Goal: Information Seeking & Learning: Find specific fact

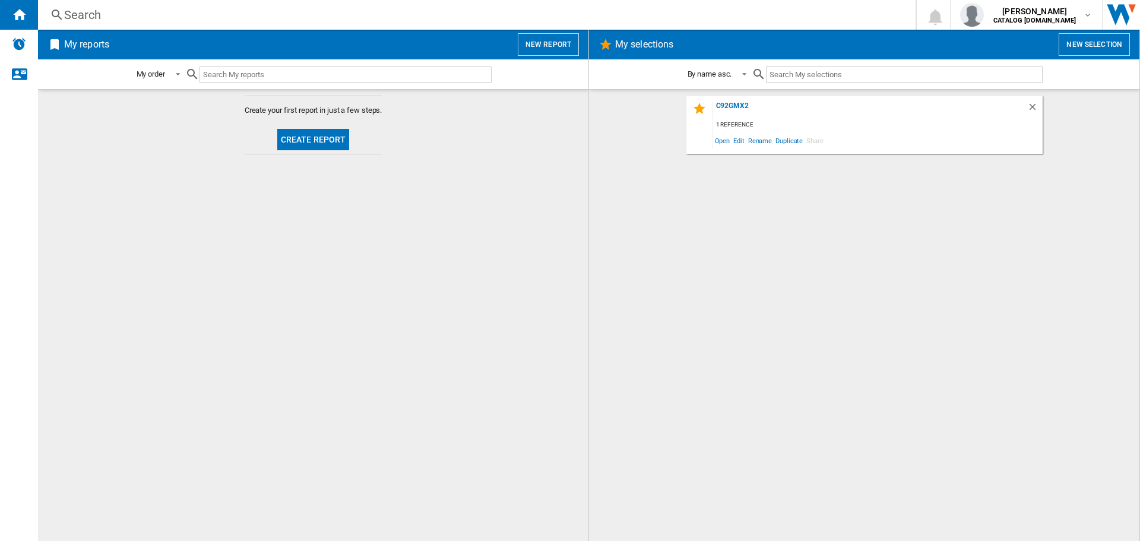
click at [137, 13] on div "Search" at bounding box center [474, 15] width 820 height 17
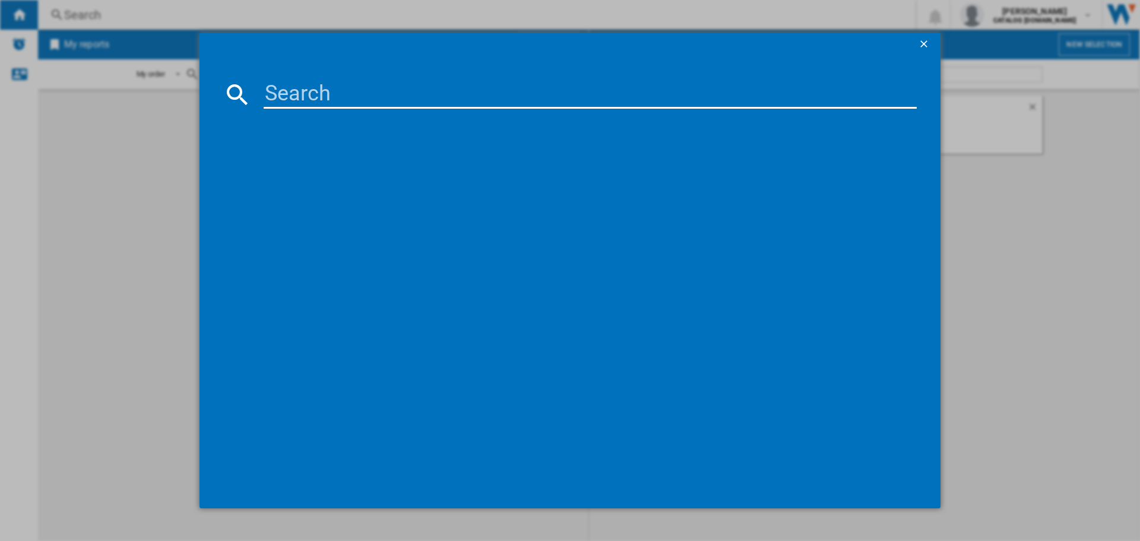
paste input "SI2641D"
type input "S"
type input "wdi147d-2"
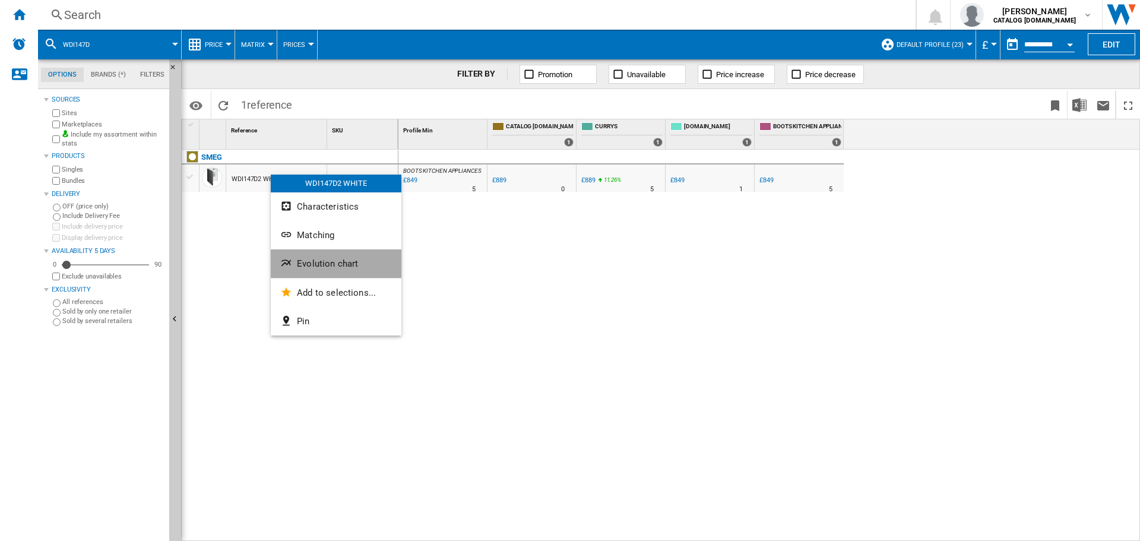
click at [310, 261] on span "Evolution chart" at bounding box center [327, 263] width 61 height 11
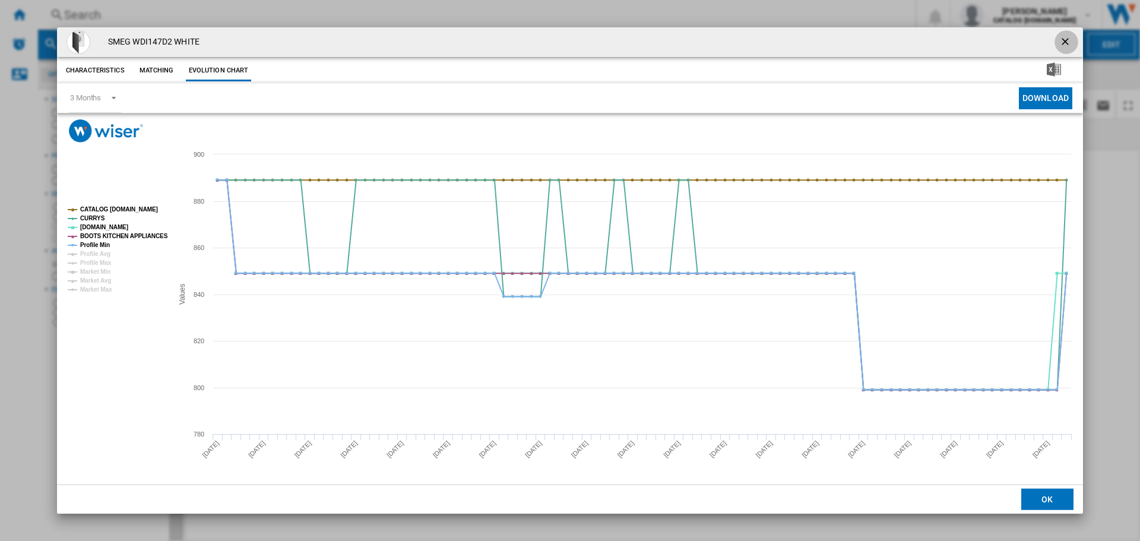
click at [1068, 44] on ng-md-icon "getI18NText('BUTTONS.CLOSE_DIALOG')" at bounding box center [1066, 43] width 14 height 14
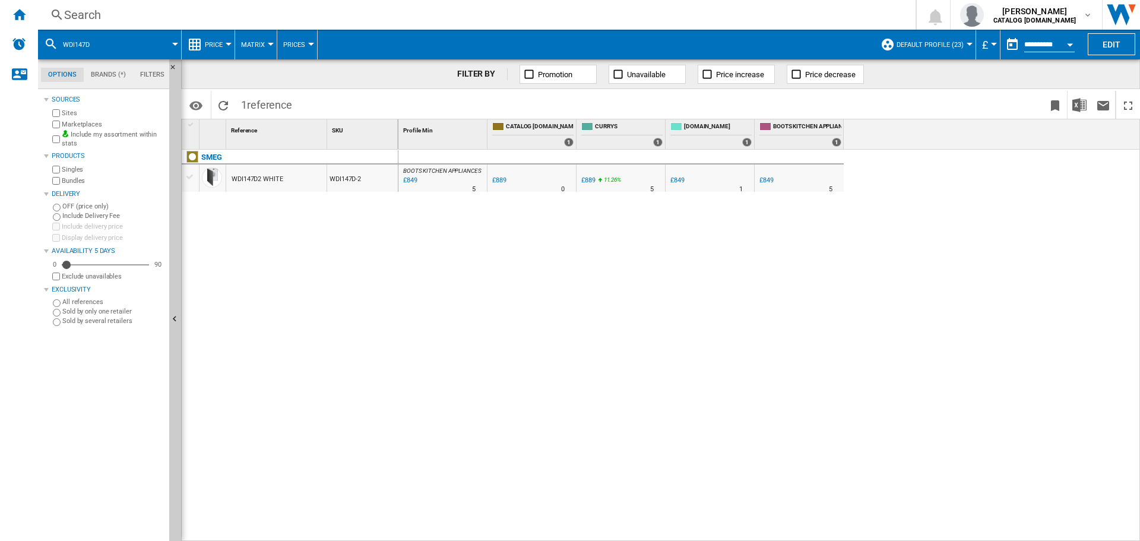
click at [134, 16] on div "Search" at bounding box center [474, 15] width 820 height 17
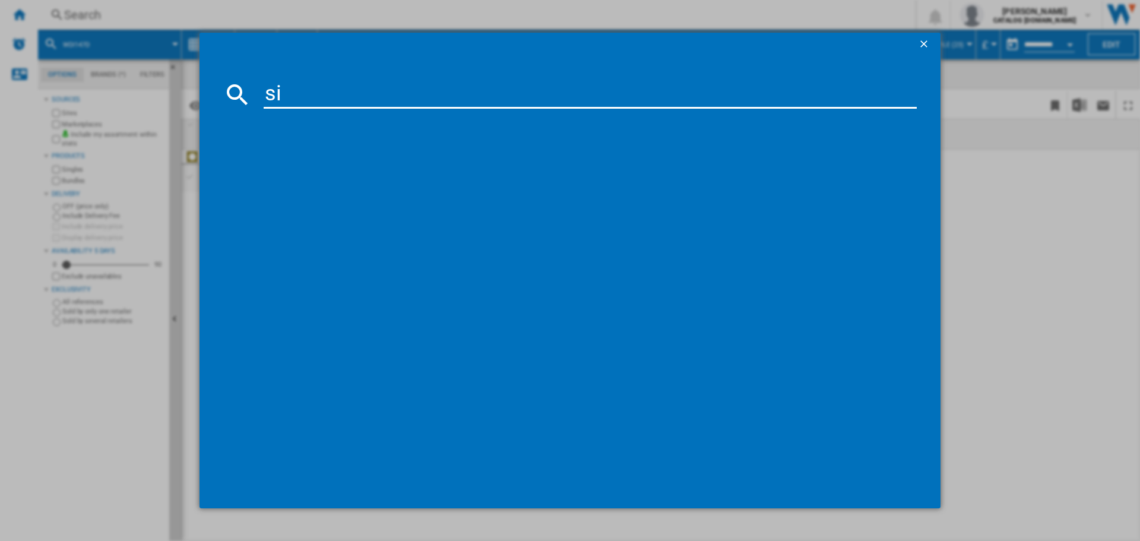
type input "s"
type input "sf64m3tvx"
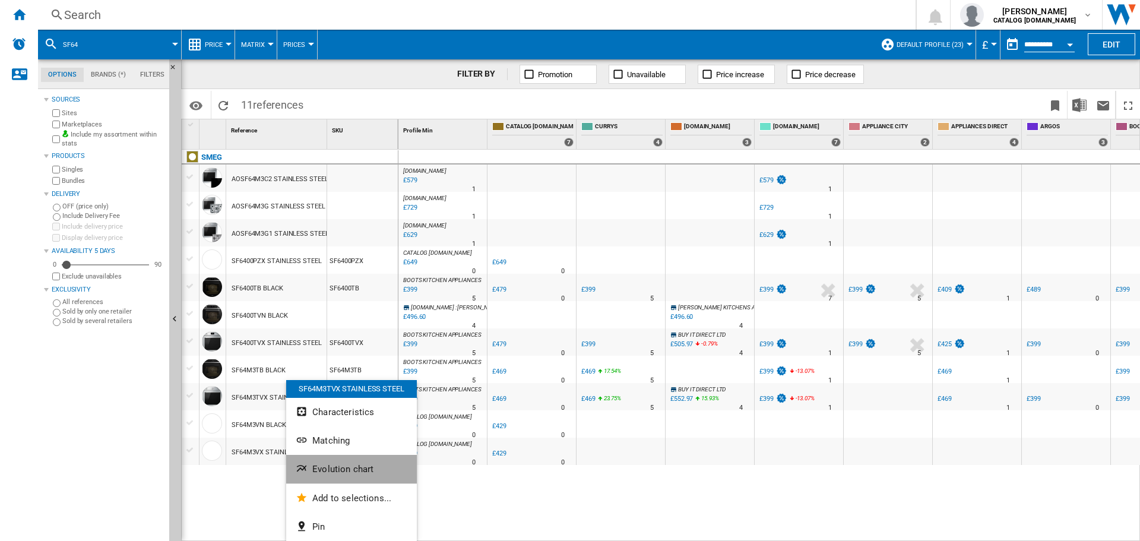
click at [329, 463] on button "Evolution chart" at bounding box center [351, 469] width 131 height 28
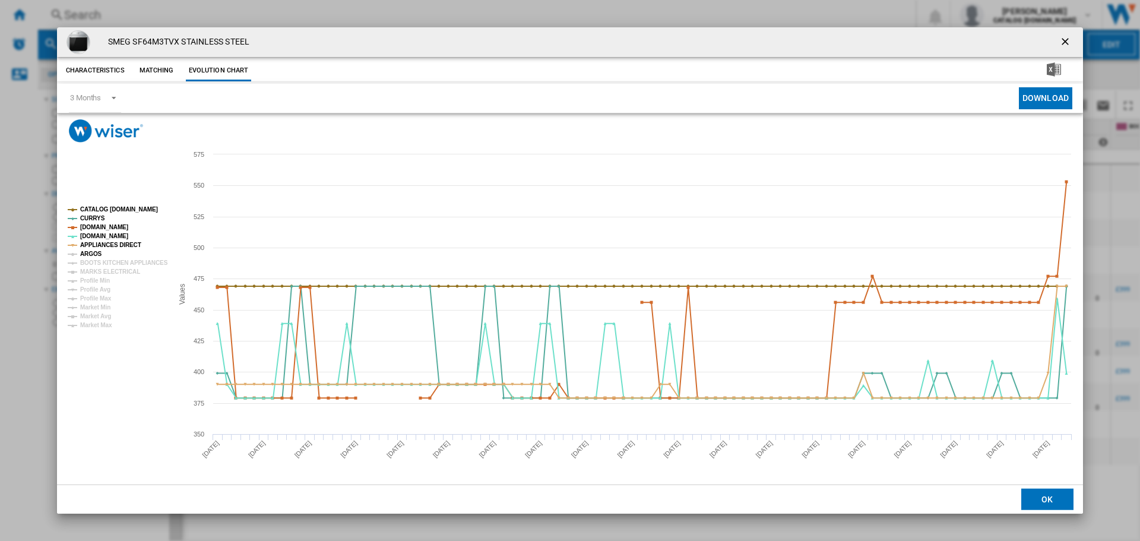
click at [91, 252] on tspan "ARGOS" at bounding box center [91, 253] width 22 height 7
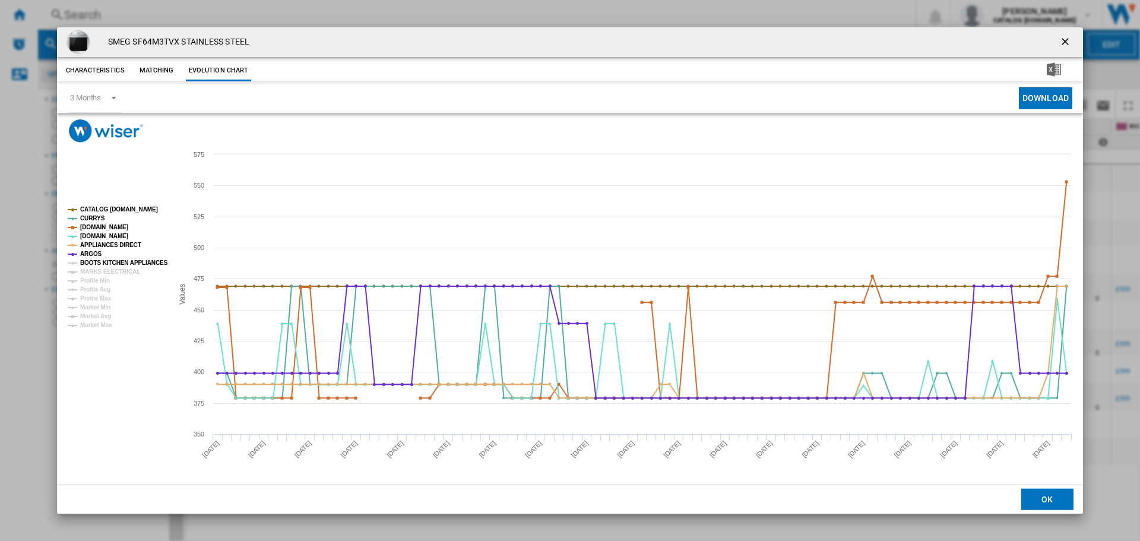
click at [94, 262] on tspan "BOOTS KITCHEN APPLIANCES" at bounding box center [124, 262] width 88 height 7
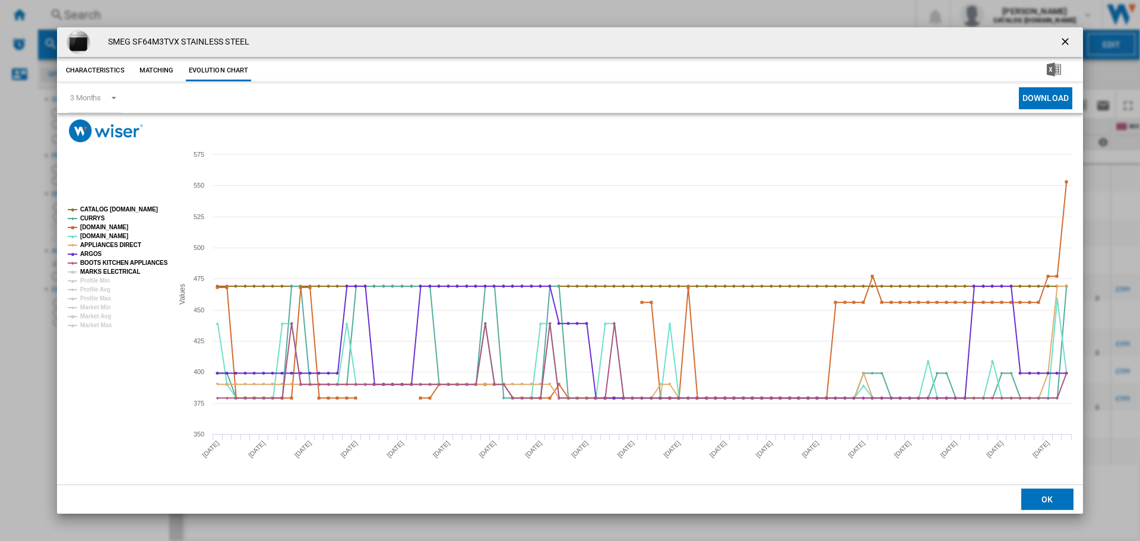
click at [103, 268] on tspan "MARKS ELECTRICAL" at bounding box center [110, 271] width 60 height 7
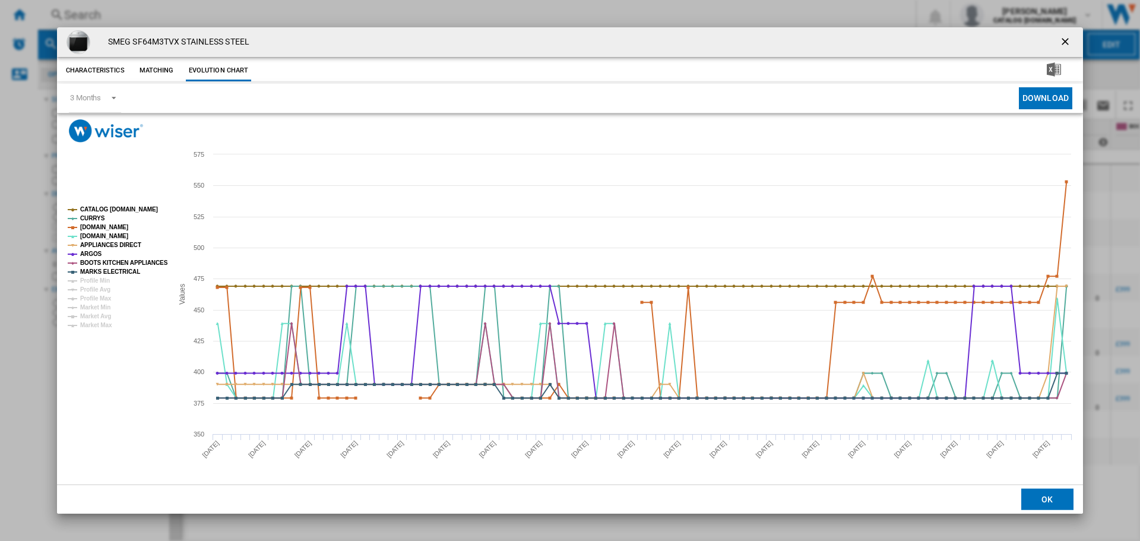
click at [1068, 40] on ng-md-icon "getI18NText('BUTTONS.CLOSE_DIALOG')" at bounding box center [1066, 43] width 14 height 14
